Goal: Find specific page/section: Find specific page/section

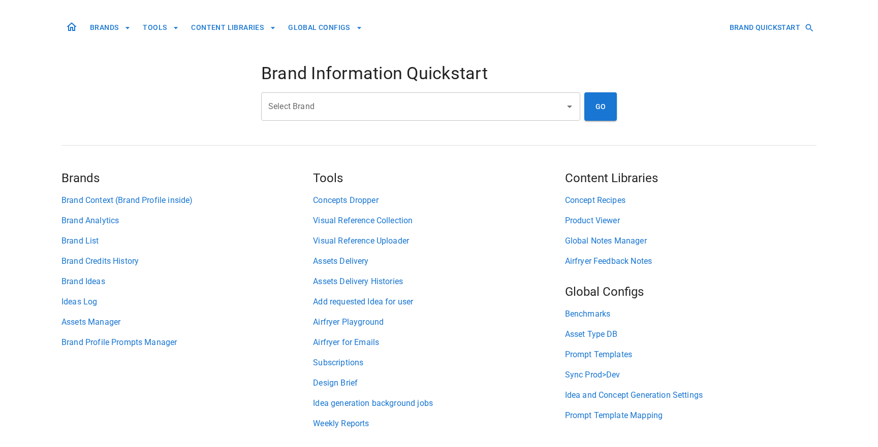
click at [405, 105] on input "Select Brand" at bounding box center [413, 106] width 295 height 19
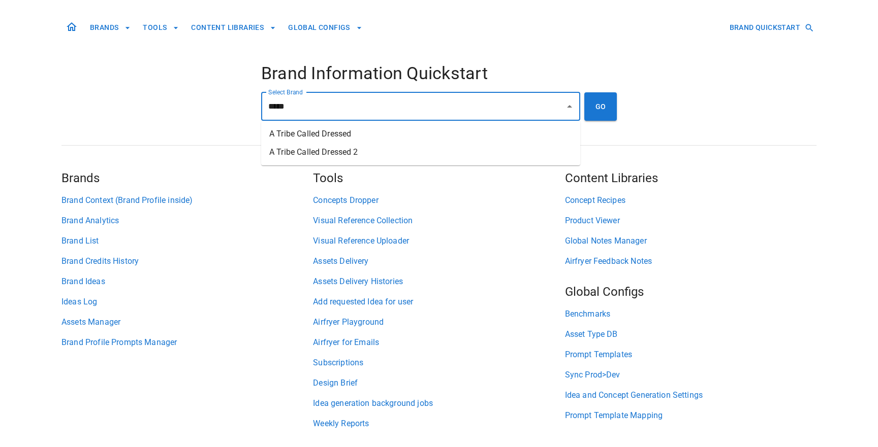
click at [418, 131] on li "A Tribe Called Dressed" at bounding box center [420, 134] width 319 height 18
type input "**********"
click at [594, 115] on button "GO" at bounding box center [600, 106] width 33 height 28
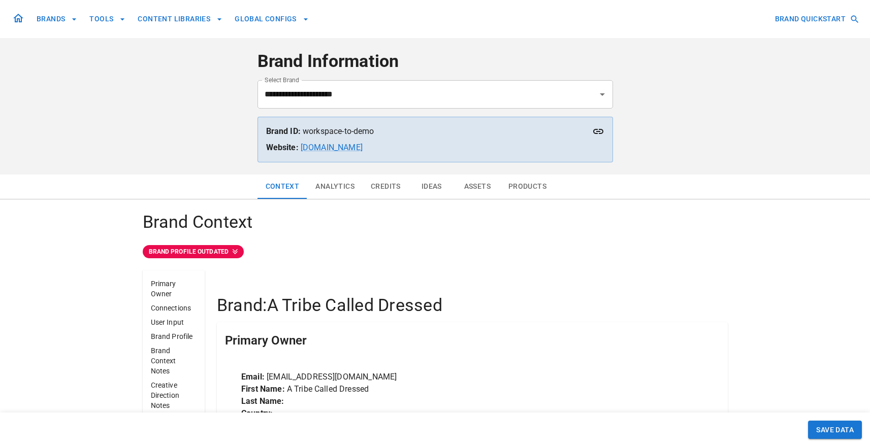
click at [439, 188] on button "Ideas" at bounding box center [432, 187] width 46 height 24
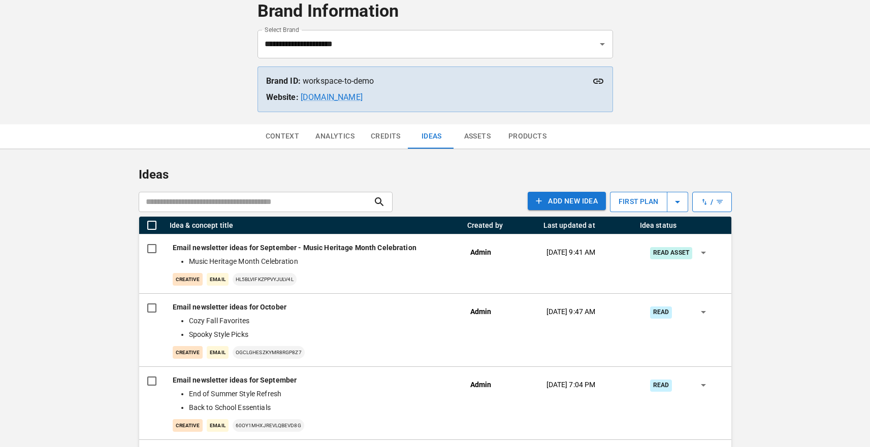
scroll to position [58, 0]
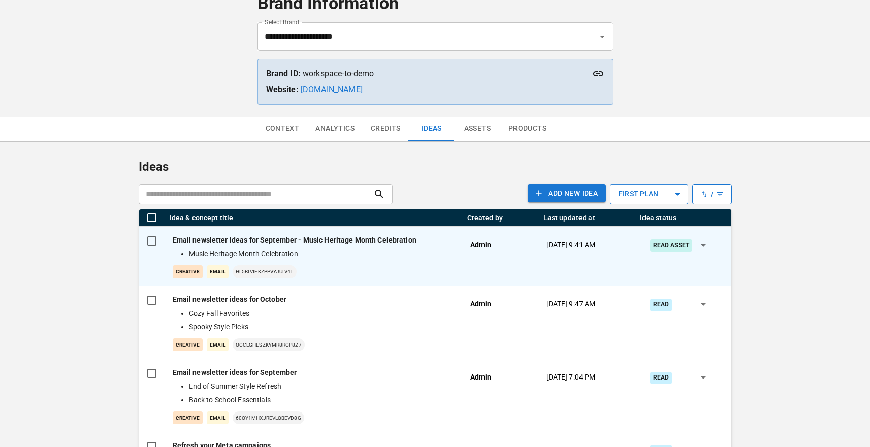
click at [314, 243] on p "Email newsletter ideas for September - Music Heritage Month Celebration" at bounding box center [313, 240] width 281 height 11
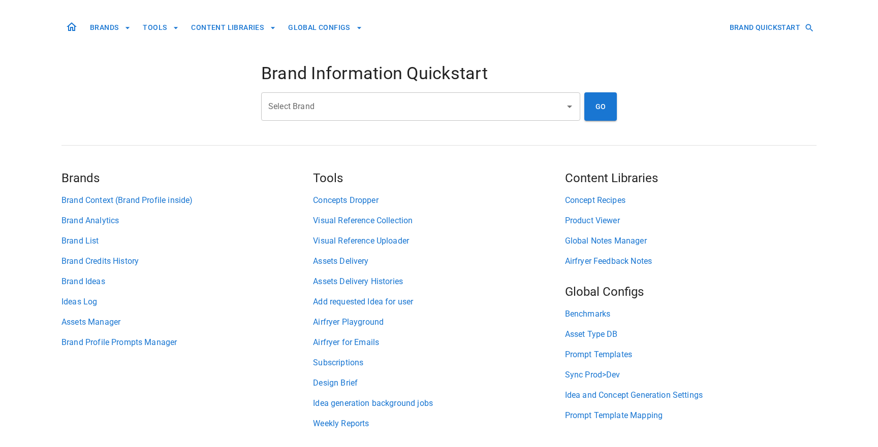
click at [328, 99] on input "Select Brand" at bounding box center [413, 106] width 295 height 19
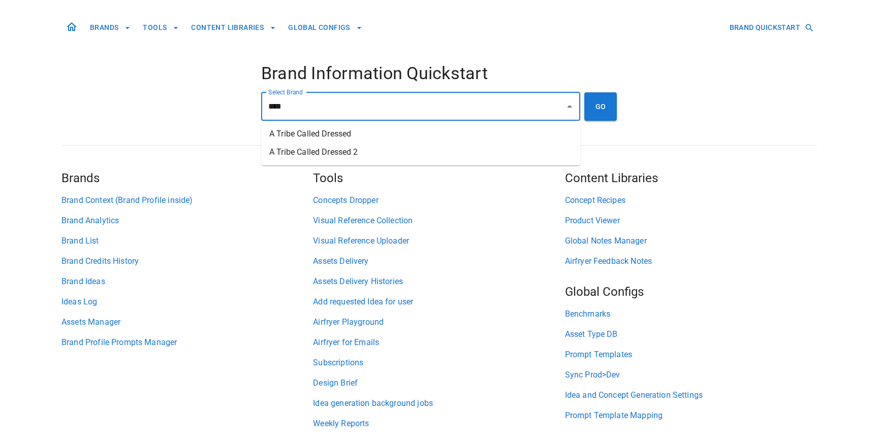
drag, startPoint x: 352, startPoint y: 140, endPoint x: 360, endPoint y: 135, distance: 8.9
click at [352, 139] on li "A Tribe Called Dressed" at bounding box center [420, 134] width 319 height 18
type input "**********"
click at [598, 106] on button "GO" at bounding box center [600, 106] width 33 height 28
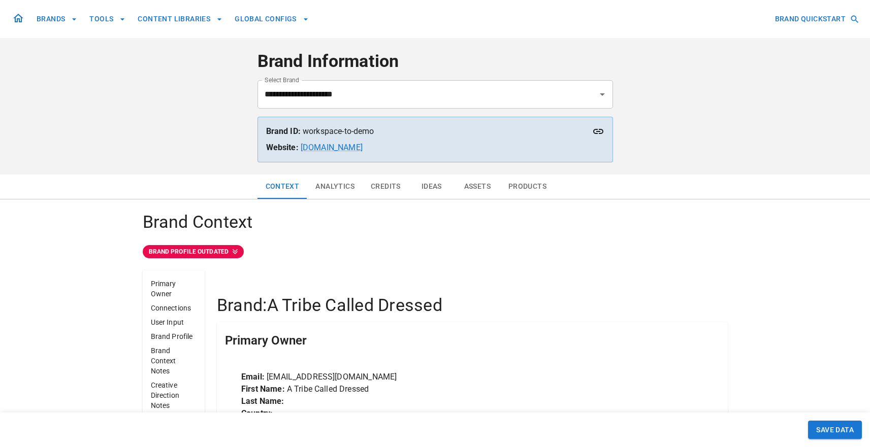
click at [425, 186] on button "Ideas" at bounding box center [432, 187] width 46 height 24
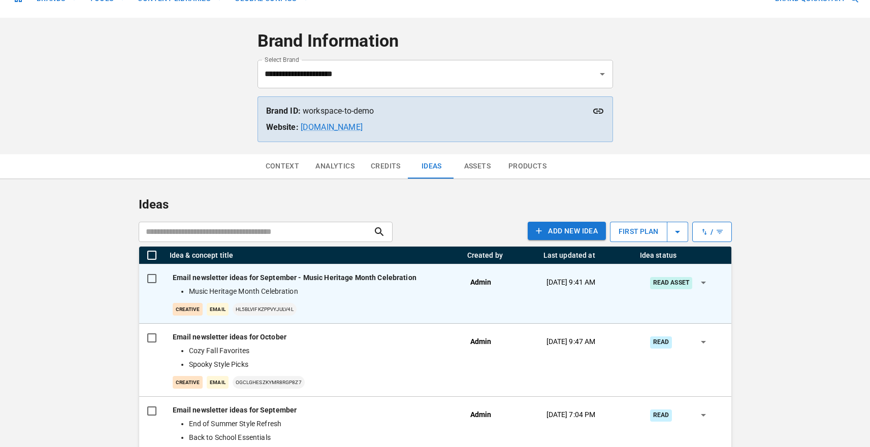
scroll to position [22, 0]
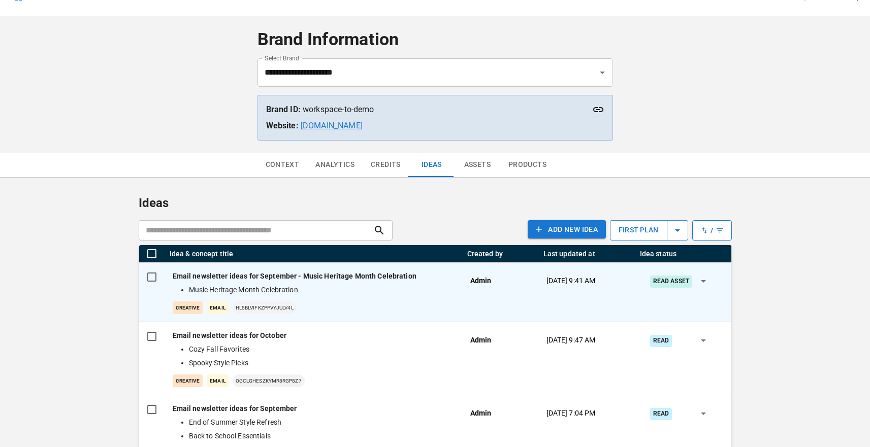
click at [377, 292] on li "Music Heritage Month Celebration" at bounding box center [319, 290] width 261 height 11
